Goal: Navigation & Orientation: Understand site structure

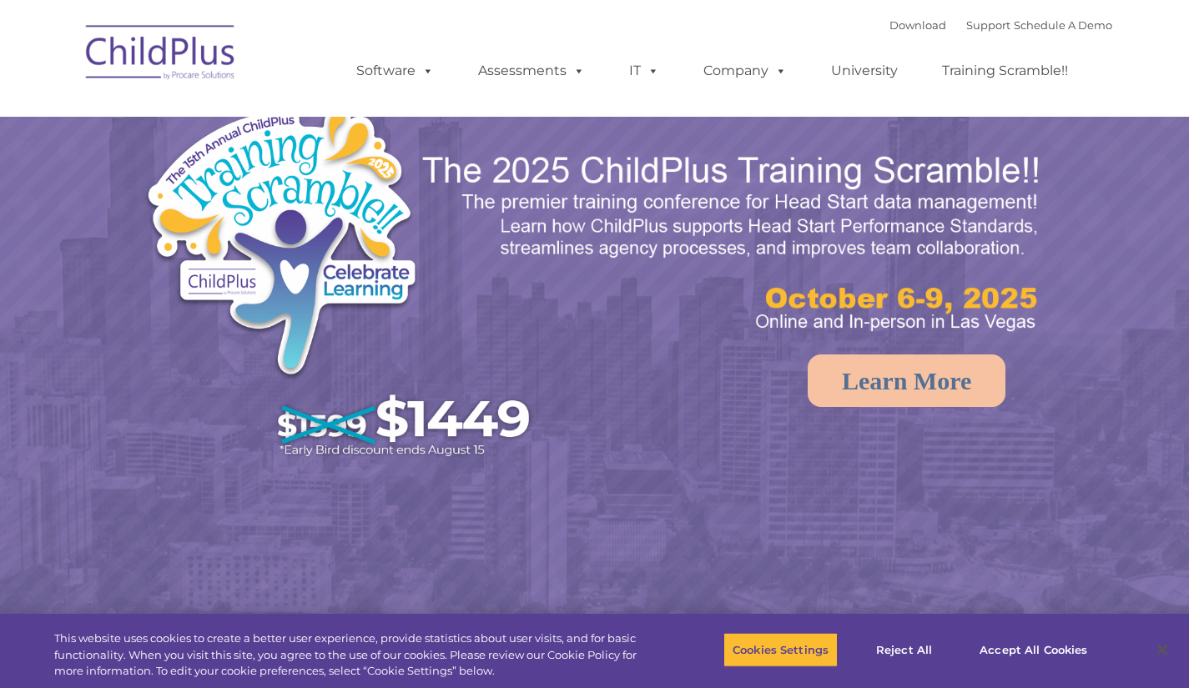
select select "MEDIUM"
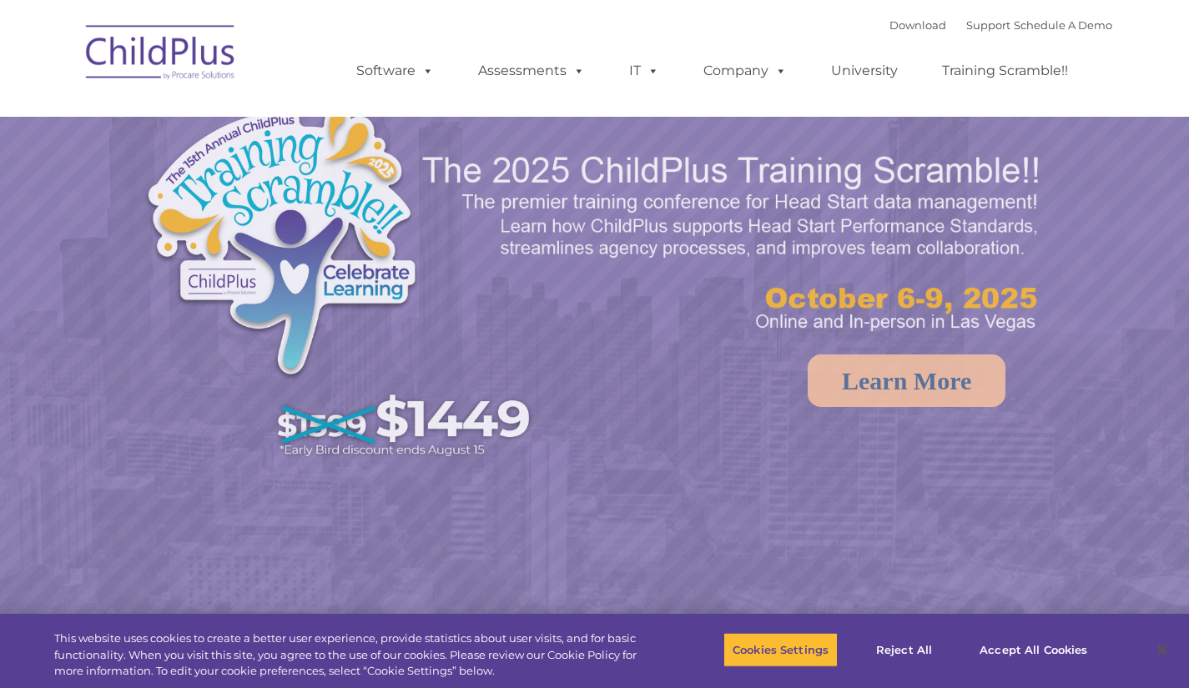
select select "MEDIUM"
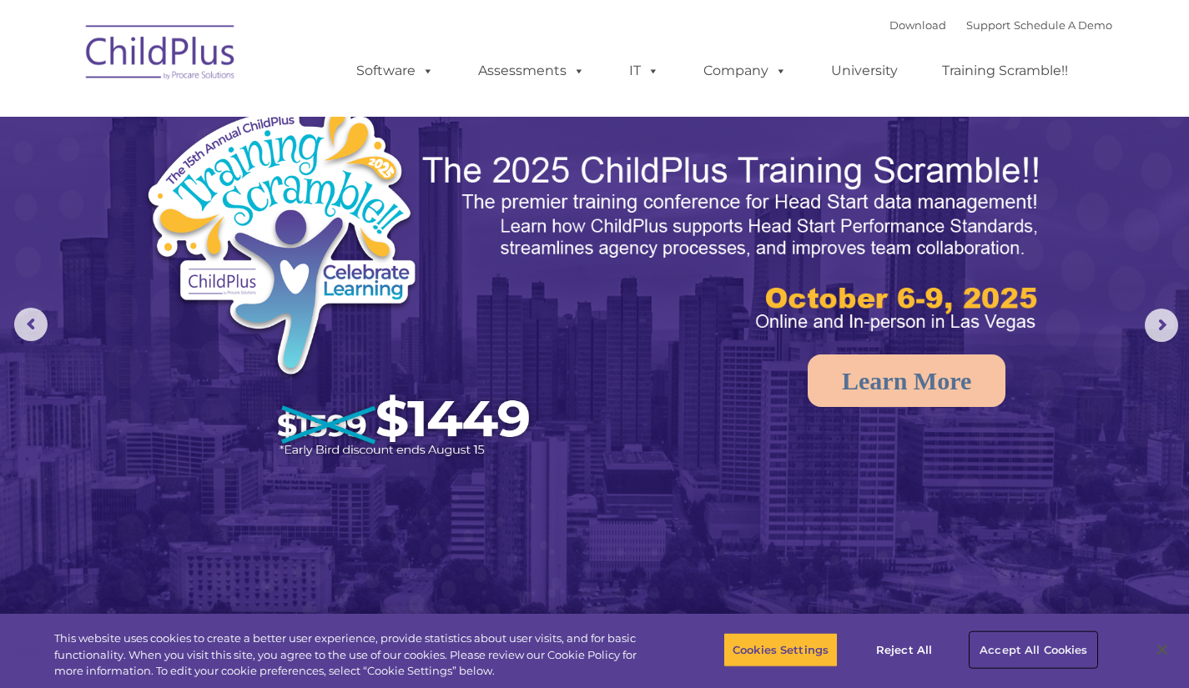
click at [1026, 649] on button "Accept All Cookies" at bounding box center [1034, 650] width 126 height 35
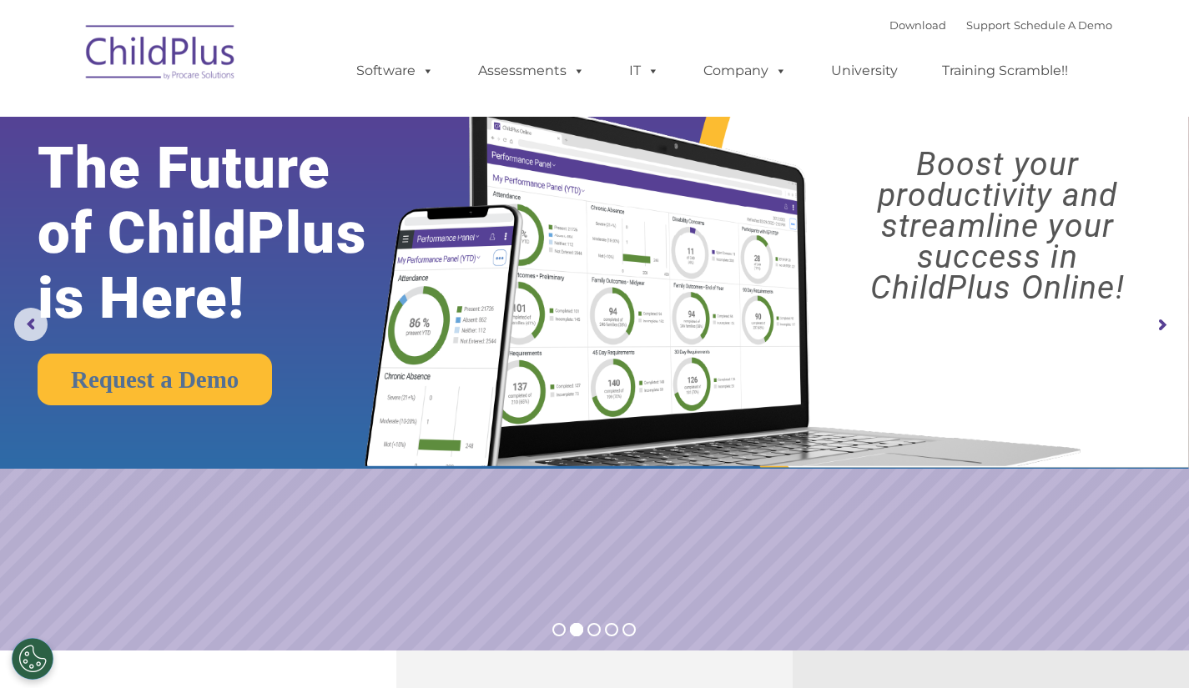
click at [1163, 324] on rs-arrow at bounding box center [1161, 325] width 33 height 33
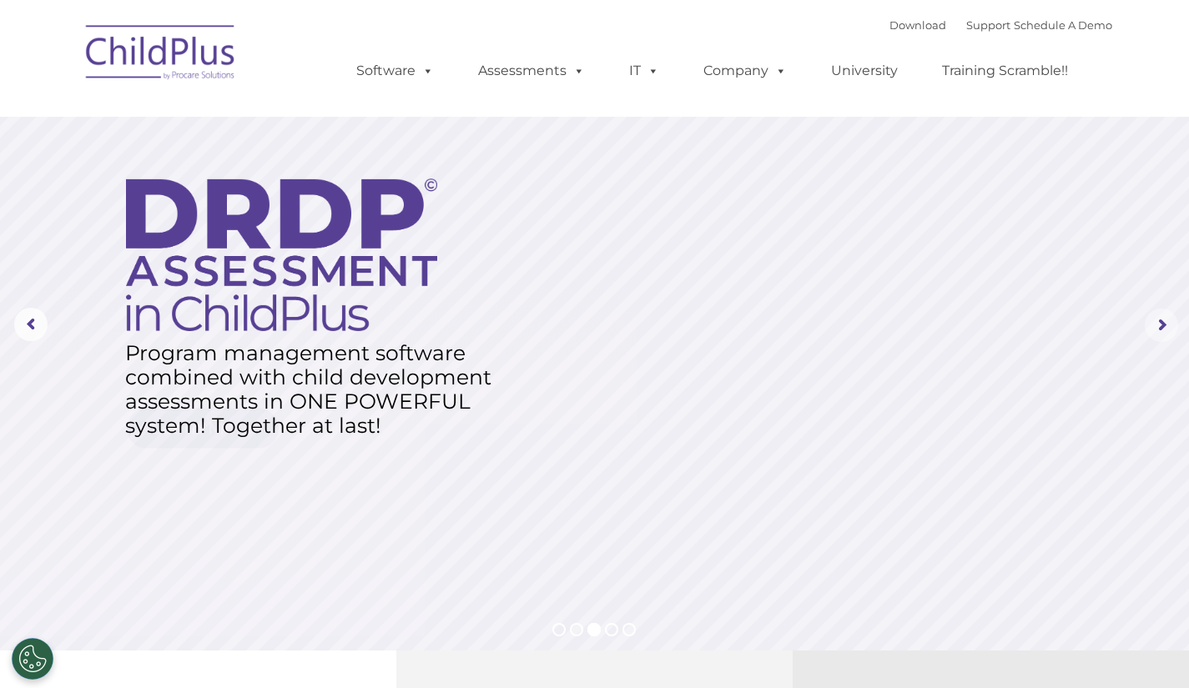
click at [1163, 324] on rs-arrow at bounding box center [1161, 325] width 33 height 33
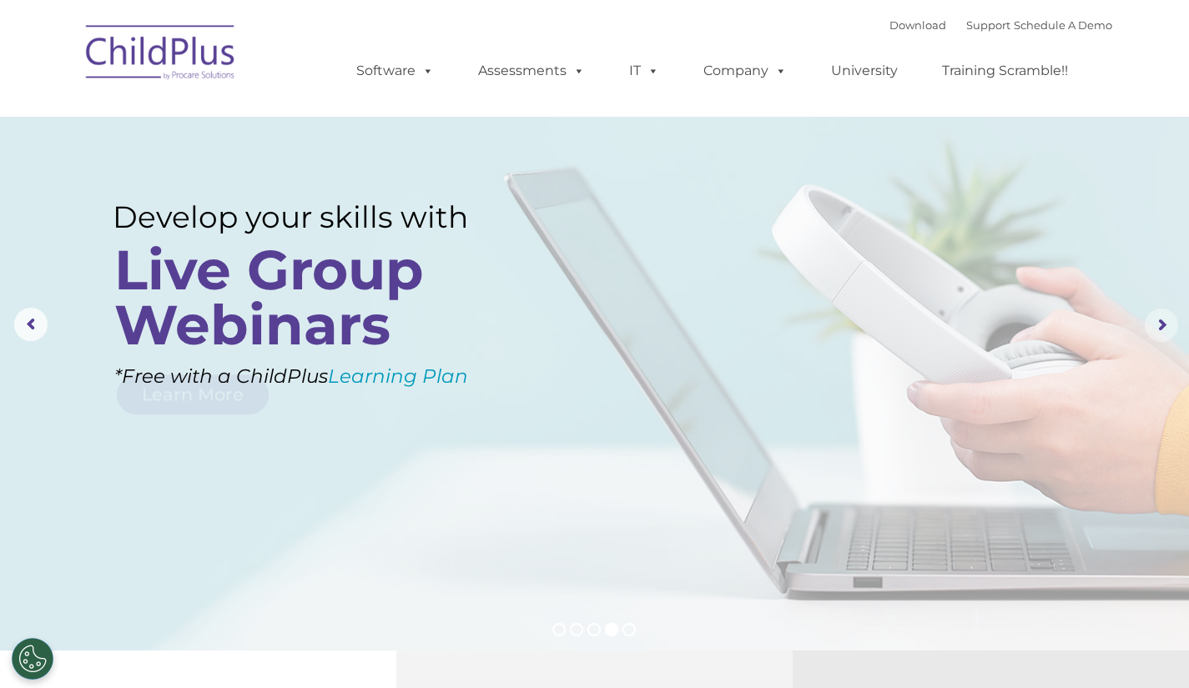
click at [1163, 324] on rs-arrow at bounding box center [1161, 325] width 33 height 33
